Goal: Information Seeking & Learning: Check status

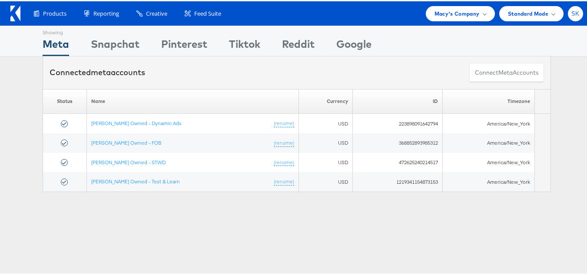
click at [568, 19] on div "SK" at bounding box center [575, 12] width 15 height 15
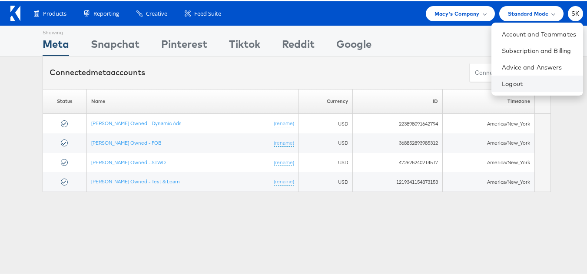
click at [503, 87] on li "Logout" at bounding box center [537, 82] width 92 height 17
click at [502, 81] on link "Logout" at bounding box center [539, 82] width 74 height 9
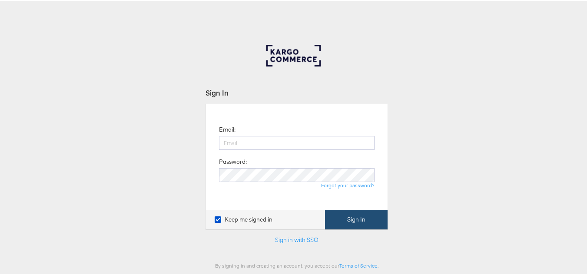
type input "[PERSON_NAME][EMAIL_ADDRESS][DOMAIN_NAME]"
click at [371, 216] on button "Sign In" at bounding box center [356, 219] width 63 height 20
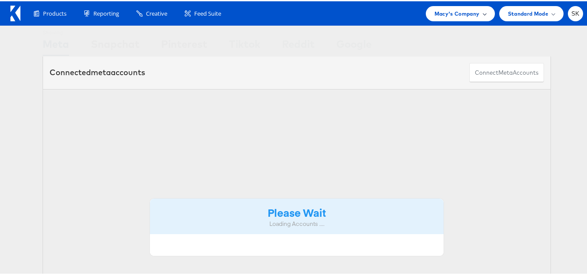
click at [455, 18] on div "Macy's Company" at bounding box center [460, 12] width 69 height 15
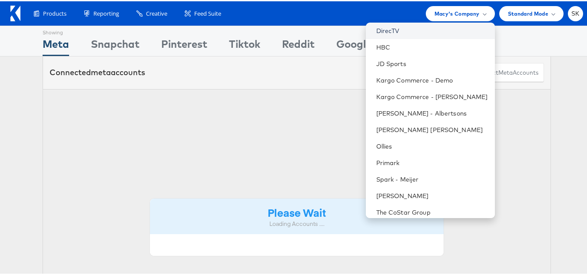
scroll to position [174, 0]
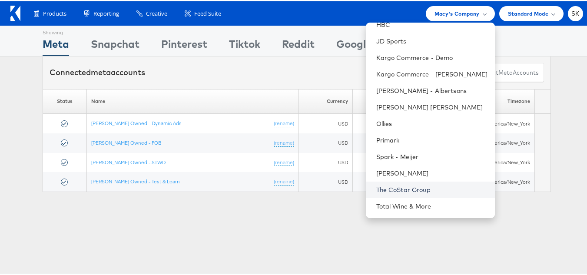
click at [408, 189] on link "The CoStar Group" at bounding box center [432, 188] width 112 height 9
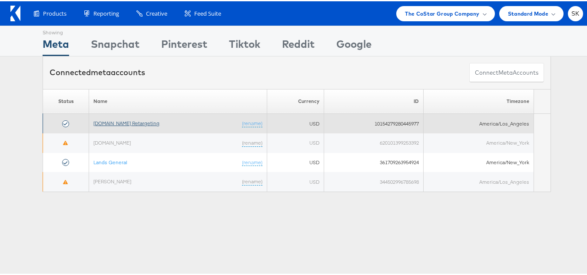
click at [133, 120] on link "[DOMAIN_NAME] Retargeting" at bounding box center [126, 122] width 66 height 7
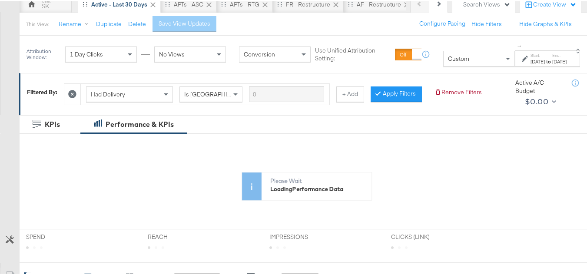
scroll to position [87, 0]
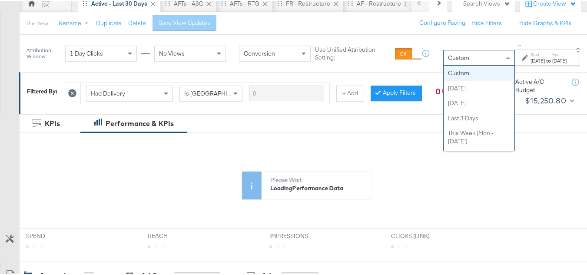
click at [461, 59] on div "Custom" at bounding box center [479, 56] width 71 height 15
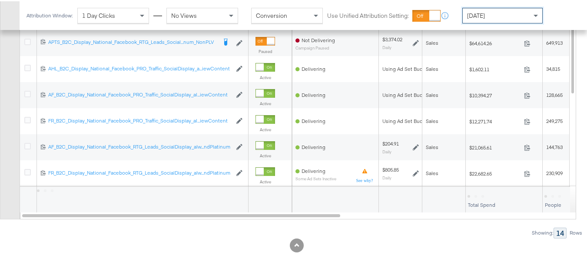
scroll to position [447, 0]
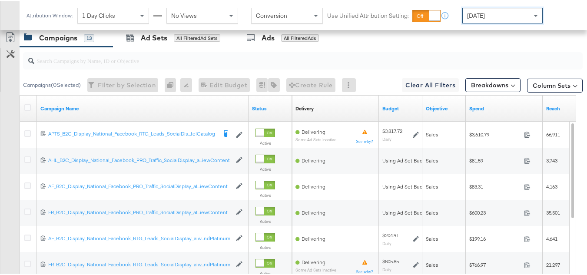
click at [113, 64] on input "search" at bounding box center [283, 55] width 499 height 17
paste input "APTS_B2C_Display_National_Facebook_RTG_Leads_SocialDisplay_Retargeting_Diamond_…"
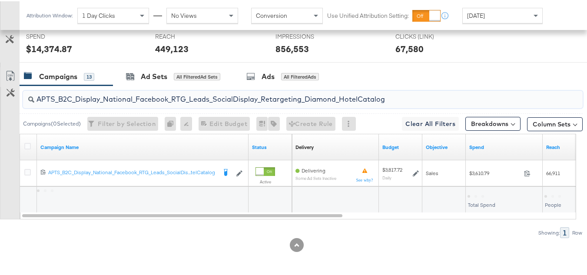
scroll to position [365, 0]
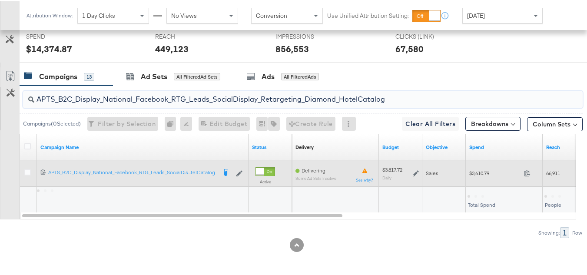
click at [478, 173] on span "$3,610.79" at bounding box center [494, 172] width 51 height 7
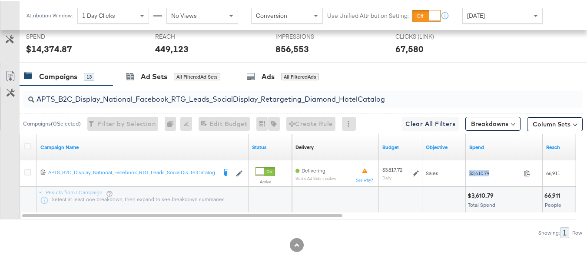
copy div "$3,610.79"
click at [147, 94] on input "APTS_B2C_Display_National_Facebook_RTG_Leads_SocialDisplay_Retargeting_Diamond_…" at bounding box center [283, 94] width 499 height 17
paste input "alwayson_Retargeting_DARE24_DiamondPlatinum"
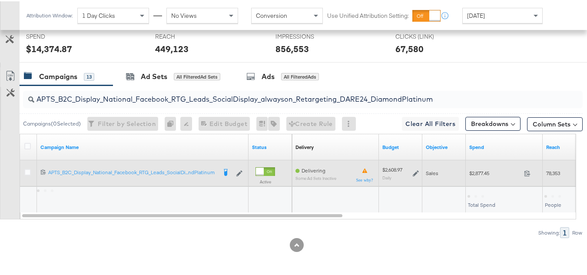
click at [484, 173] on span "$2,877.45" at bounding box center [494, 172] width 51 height 7
copy div "$2,877.45"
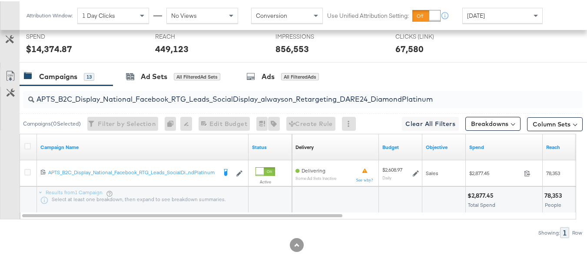
click at [157, 104] on div "APTS_B2C_Display_National_Facebook_RTG_Leads_SocialDisplay_alwayson_Retargeting…" at bounding box center [303, 98] width 560 height 17
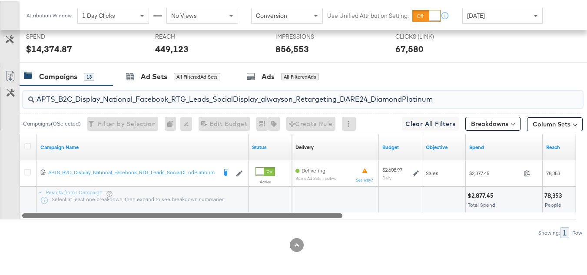
paste input "FR_B2C_Display_National_Facebook_RTG_Leads_SocialDisplay_alwayson_Retargeting_FR"
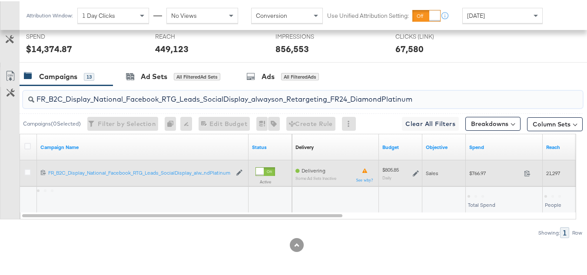
click at [486, 179] on div "$766.97 766.97" at bounding box center [504, 171] width 77 height 13
click at [486, 178] on div "$766.97 766.97" at bounding box center [504, 171] width 77 height 13
copy div "$766.97"
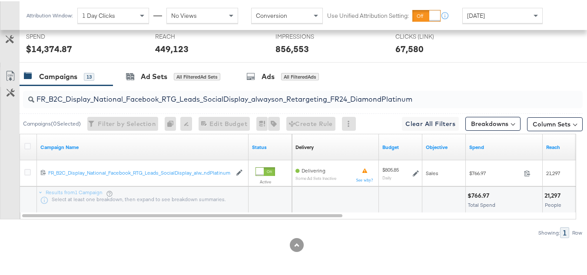
click at [184, 93] on input "FR_B2C_Display_National_Facebook_RTG_Leads_SocialDisplay_alwayson_Retargeting_F…" at bounding box center [283, 94] width 499 height 17
paste input "AF_B2C_Display_National_Facebook_RTG_Leads_SocialDisplay_alwayson_Retargeting_AF"
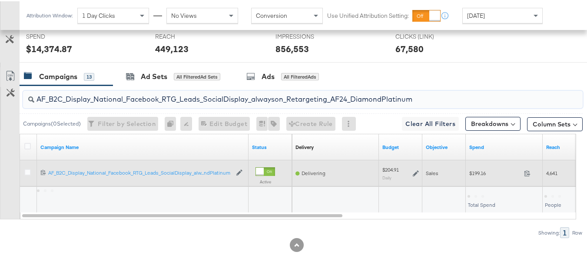
click at [484, 167] on div "$199.16 199.16" at bounding box center [504, 171] width 77 height 13
copy div "$199.16"
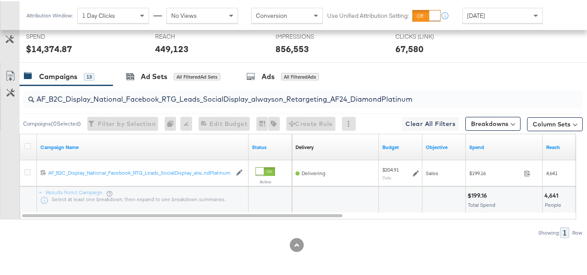
click at [197, 95] on input "AF_B2C_Display_National_Facebook_RTG_Leads_SocialDisplay_alwayson_Retargeting_A…" at bounding box center [283, 94] width 499 height 17
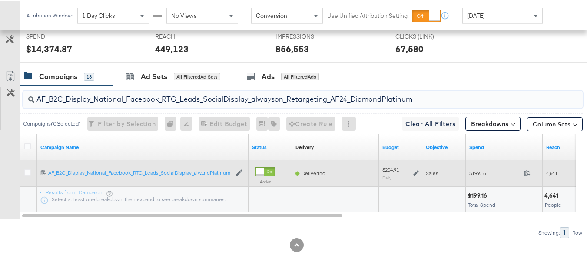
paste input "HL_B2C_Display_National_Facebook_RTG_Leads_SocialDisplay_alwayson_Retargeting_A…"
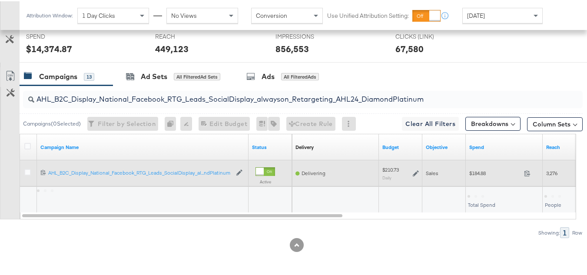
click at [470, 170] on span "$184.88" at bounding box center [494, 172] width 51 height 7
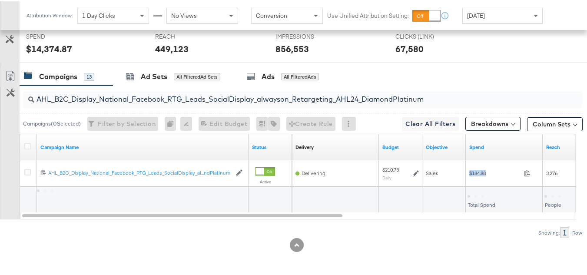
copy div "$184.88"
click at [205, 104] on div "AHL_B2C_Display_National_Facebook_RTG_Leads_SocialDisplay_alwayson_Retargeting_…" at bounding box center [303, 98] width 560 height 17
paste input "PTS_B2C_Display_National_Facebook_PRO_Traffic_SocialDisplay_alwayson_ASC_DARE24…"
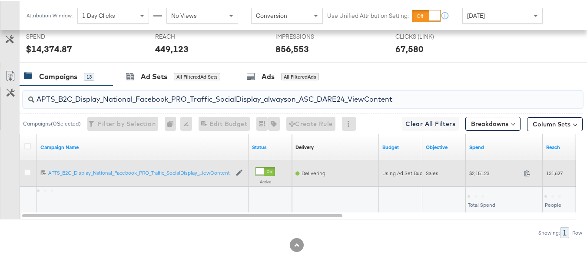
click at [477, 175] on span "$2,151.23" at bounding box center [494, 172] width 51 height 7
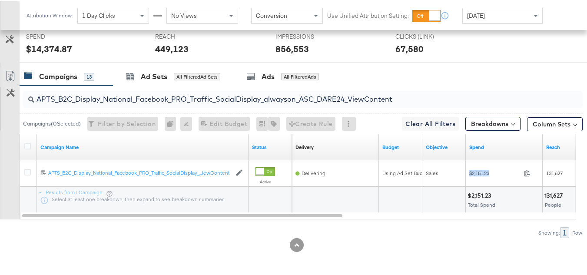
copy div "$2,151.23"
click at [187, 93] on input "APTS_B2C_Display_National_Facebook_PRO_Traffic_SocialDisplay_alwayson_ASC_DARE2…" at bounding box center [283, 94] width 499 height 17
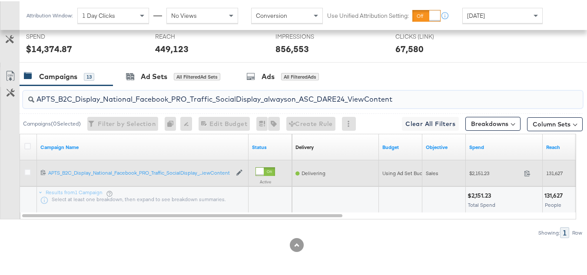
paste input "Leads_SocialDisplay_alwayson_ASC_DARE24_Purchase"
click at [483, 172] on span "$1,626.23" at bounding box center [494, 172] width 51 height 7
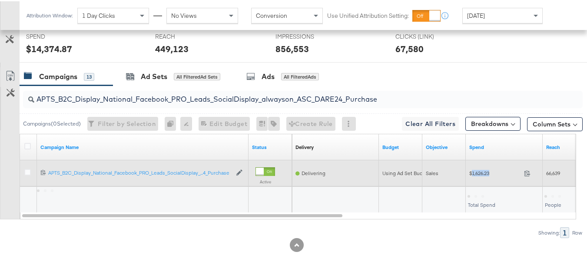
click at [483, 172] on span "$1,626.23" at bounding box center [494, 172] width 51 height 7
copy div "$1,626.23"
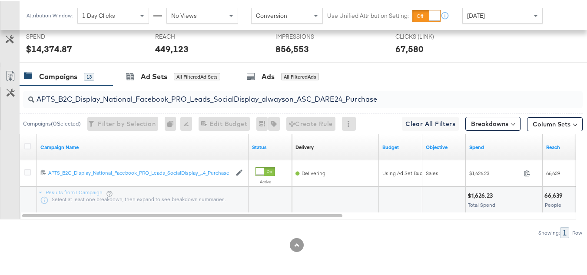
click at [157, 99] on input "APTS_B2C_Display_National_Facebook_PRO_Leads_SocialDisplay_alwayson_ASC_DARE24_…" at bounding box center [283, 94] width 499 height 17
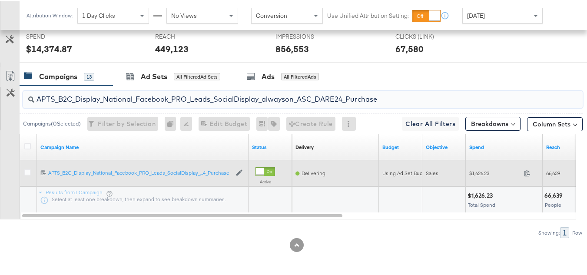
paste input "F_B2C_Display_National_Facebook_PRO_Traffic_SocialDisplay_alwayson_ASC_AF24_Vie…"
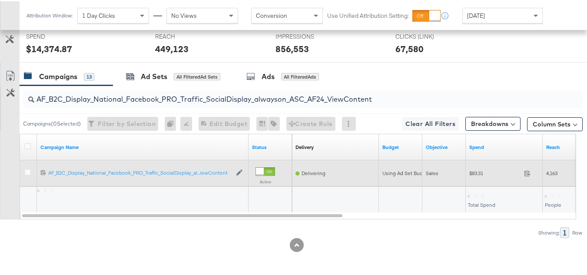
click at [477, 167] on div "$83.31 83.31" at bounding box center [504, 171] width 77 height 13
copy div "$83.31"
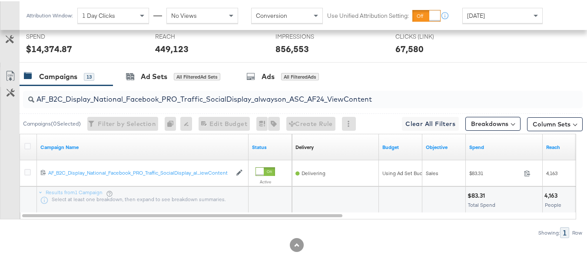
click at [179, 94] on input "AF_B2C_Display_National_Facebook_PRO_Traffic_SocialDisplay_alwayson_ASC_AF24_Vi…" at bounding box center [283, 94] width 499 height 17
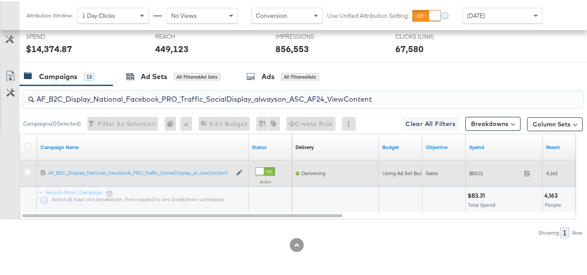
paste input "FR_B2C_Display_National_Facebook_PRO_Traffic_SocialDisplay_alwayson_ASC_FR"
click at [479, 171] on span "$600.23" at bounding box center [494, 172] width 51 height 7
copy div "$600.23"
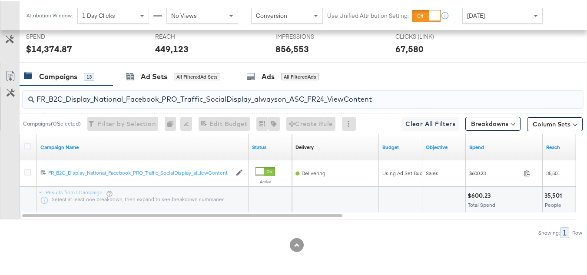
click at [182, 96] on input "FR_B2C_Display_National_Facebook_PRO_Traffic_SocialDisplay_alwayson_ASC_FR24_Vi…" at bounding box center [283, 94] width 499 height 17
paste input "AHL_B2C_Display_National_Facebook_PRO_Traffic_SocialDisplay_alwayson_ASC_AHL"
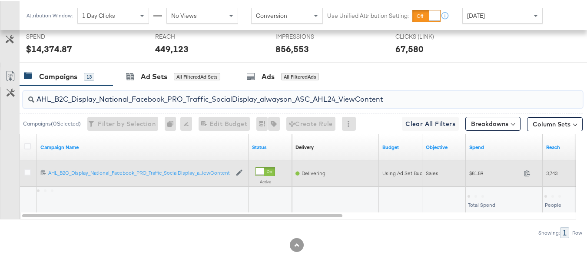
type input "AHL_B2C_Display_National_Facebook_PRO_Traffic_SocialDisplay_alwayson_ASC_AHL24_…"
click at [481, 172] on span "$81.59" at bounding box center [494, 172] width 51 height 7
copy div "$81.59"
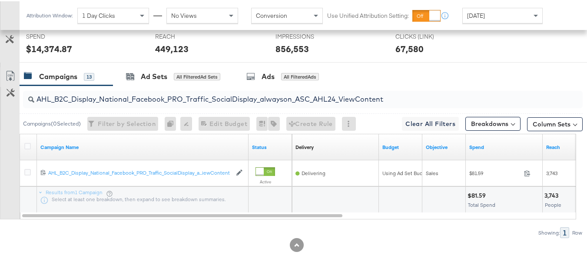
click at [538, 209] on div "$81.59 Total Spend" at bounding box center [504, 199] width 76 height 26
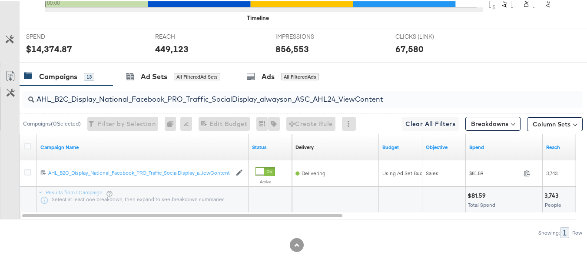
scroll to position [0, 0]
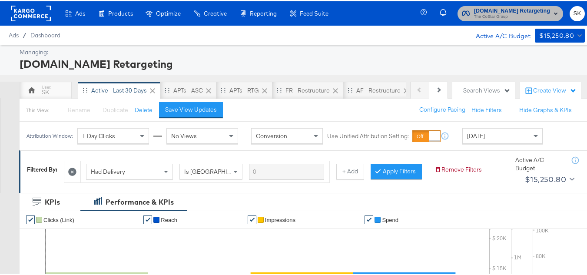
click at [480, 20] on button "Apartments.com Retargeting The CoStar Group" at bounding box center [511, 12] width 106 height 15
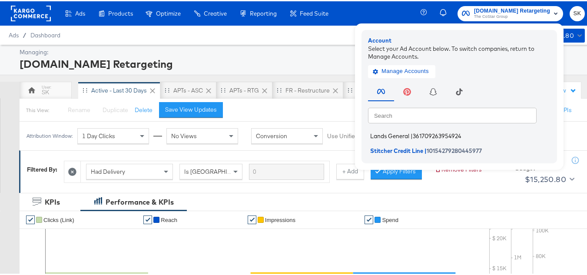
click at [411, 137] on span "|" at bounding box center [412, 134] width 2 height 7
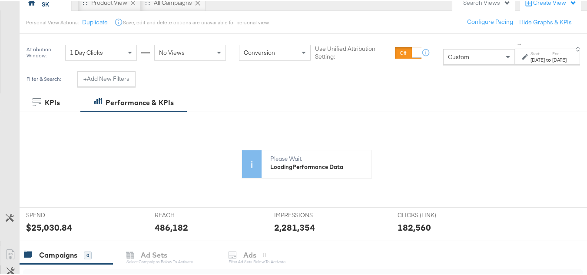
scroll to position [130, 0]
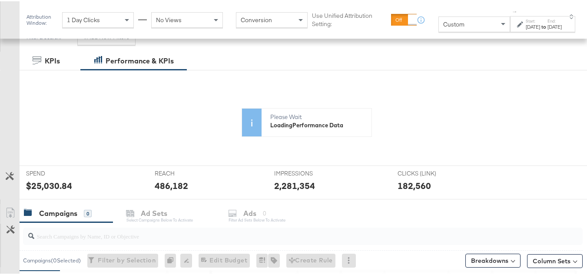
click at [451, 24] on div "Custom" at bounding box center [474, 23] width 71 height 15
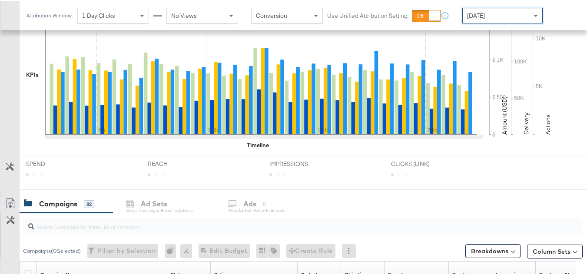
scroll to position [391, 0]
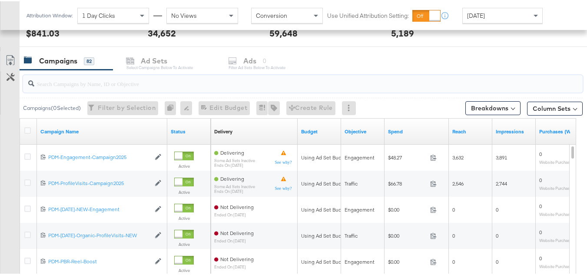
click at [110, 80] on input "search" at bounding box center [283, 78] width 499 height 17
paste input "B2C_LAND_KC_RT_Sig_24"
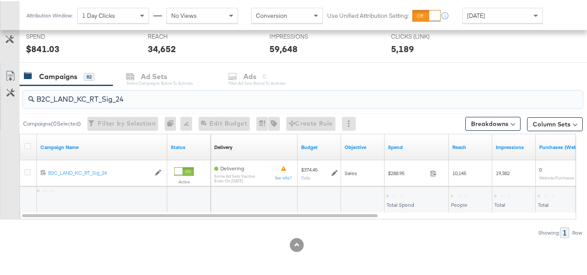
scroll to position [332, 0]
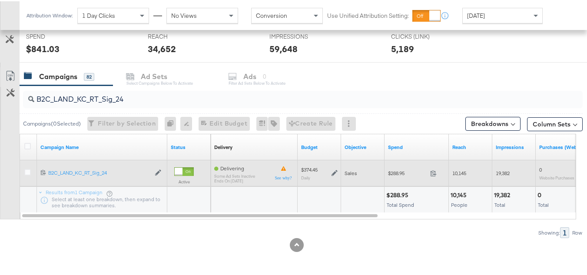
click at [407, 177] on div "$288.95 288.95" at bounding box center [417, 171] width 64 height 13
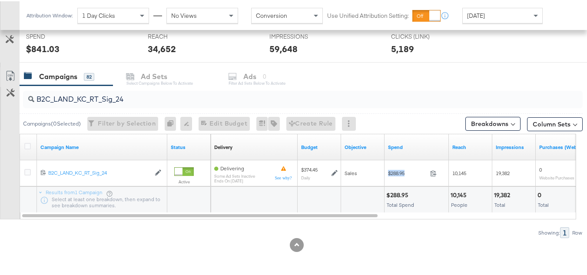
copy div "$288.95"
click at [147, 104] on div "B2C_LAND_KC_RT_Sig_24" at bounding box center [303, 98] width 560 height 17
paste input "B_Ecommerce_KC_Retargeting_LW&LOA_Traffic"
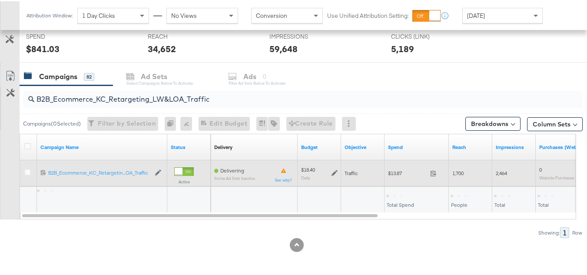
click at [389, 174] on span "$13.87" at bounding box center [407, 172] width 39 height 7
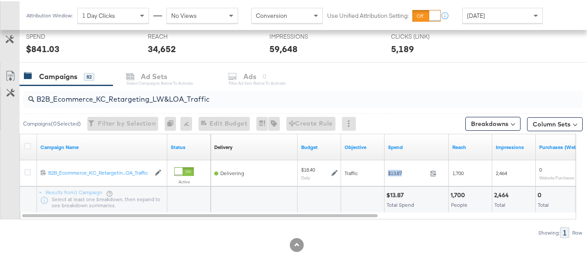
copy div "$13.87"
click at [128, 100] on input "B2B_Ecommerce_KC_Retargeting_LW&LOA_Traffic" at bounding box center [283, 94] width 499 height 17
paste input "KC_Retargeting_Prospects & Clients_Conversions"
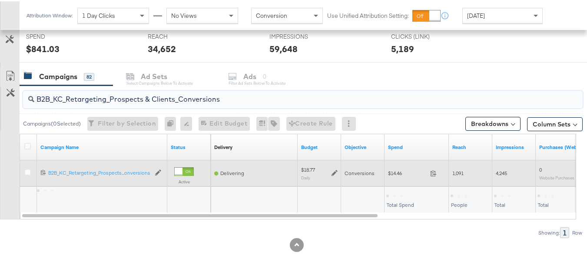
click at [398, 174] on span "$14.46" at bounding box center [407, 172] width 39 height 7
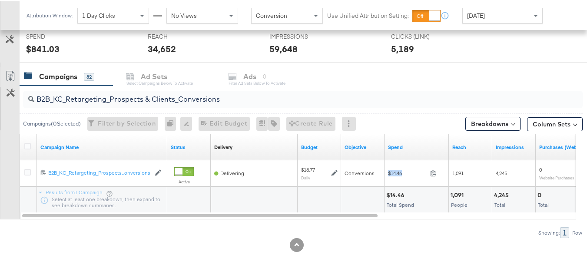
copy div "$14.46"
click at [139, 93] on input "B2B_KC_Retargeting_Prospects & Clients_Conversions" at bounding box center [283, 94] width 499 height 17
paste input "C_LAND_KC_Pros_Sig"
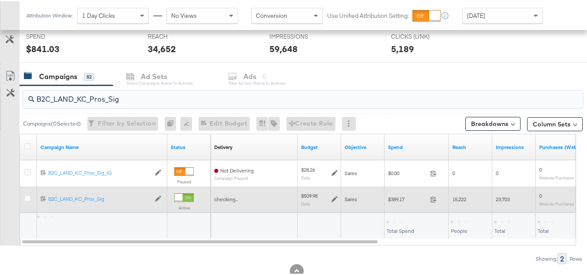
type input "B2C_LAND_KC_Pros_Sig"
click at [386, 197] on div "$389.17 389.17" at bounding box center [417, 197] width 64 height 13
drag, startPoint x: 386, startPoint y: 197, endPoint x: 375, endPoint y: 195, distance: 11.0
click at [375, 195] on div "checking... $509.98 Daily Sales $389.17 389.17 15,222 23,703 0 Website Purchases" at bounding box center [547, 198] width 673 height 26
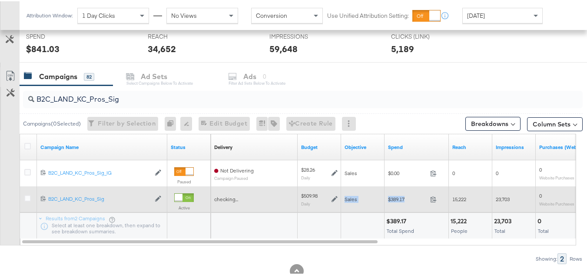
copy div "Sales $389.17"
click at [401, 196] on span "$389.17" at bounding box center [407, 198] width 39 height 7
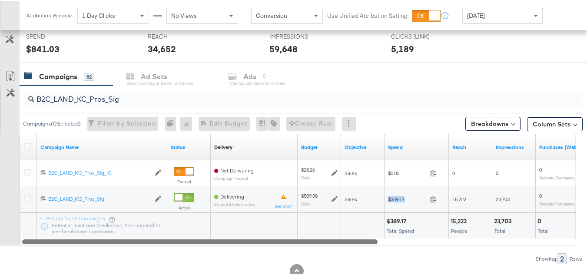
click at [245, 240] on div at bounding box center [199, 239] width 355 height 7
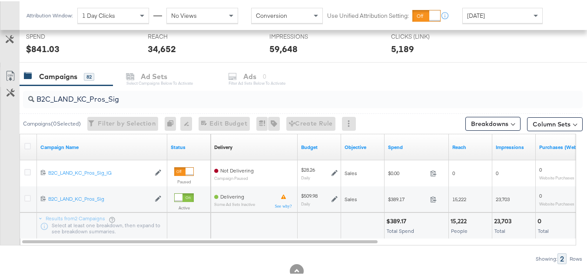
click at [507, 231] on div "Total" at bounding box center [514, 230] width 40 height 6
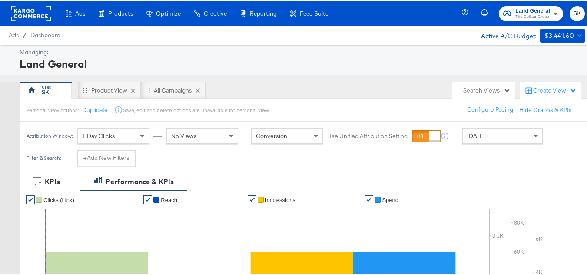
click at [21, 13] on rect at bounding box center [31, 12] width 40 height 16
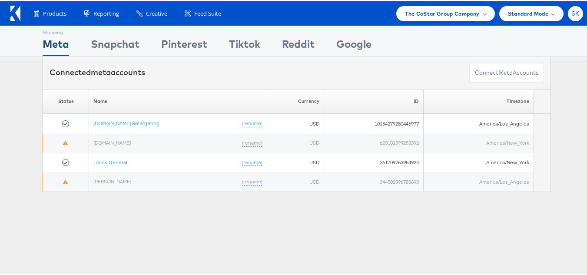
click at [571, 15] on span "SK" at bounding box center [575, 13] width 8 height 6
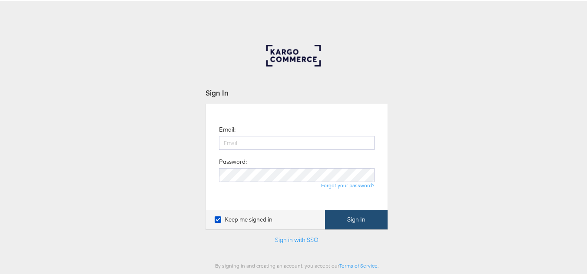
click at [345, 222] on button "Sign In" at bounding box center [356, 219] width 63 height 20
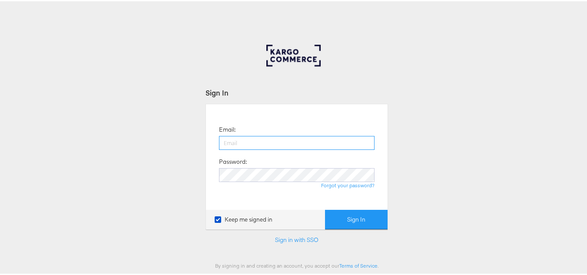
type input "[PERSON_NAME][EMAIL_ADDRESS][DOMAIN_NAME]"
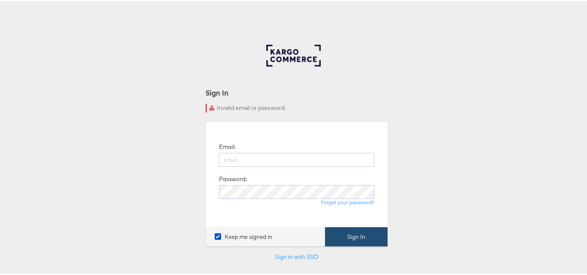
type input "[PERSON_NAME][EMAIL_ADDRESS][DOMAIN_NAME]"
click at [365, 234] on button "Sign In" at bounding box center [356, 236] width 63 height 20
